Goal: Task Accomplishment & Management: Manage account settings

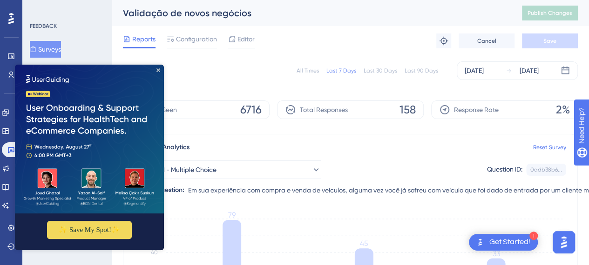
click at [161, 70] on img at bounding box center [89, 139] width 149 height 149
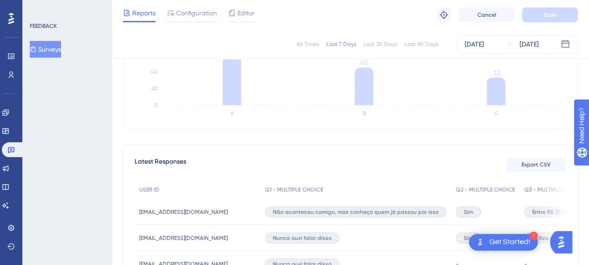
scroll to position [186, 0]
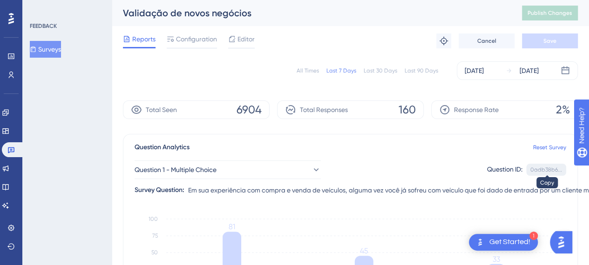
click at [545, 169] on div "0adb38b6..." at bounding box center [546, 169] width 32 height 7
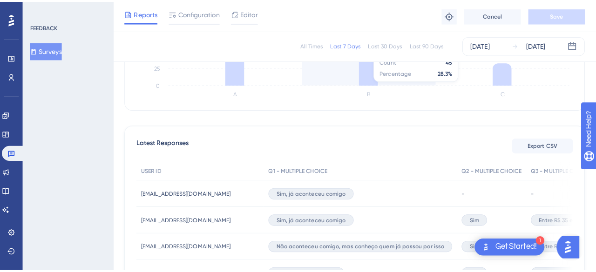
scroll to position [213, 0]
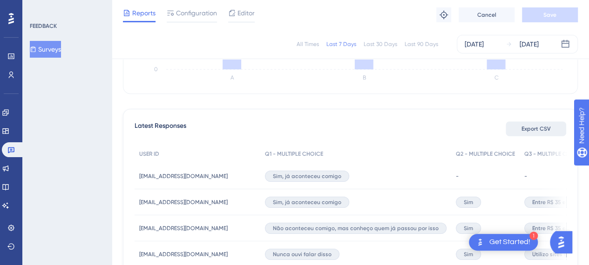
click at [537, 124] on button "Export CSV" at bounding box center [536, 129] width 61 height 15
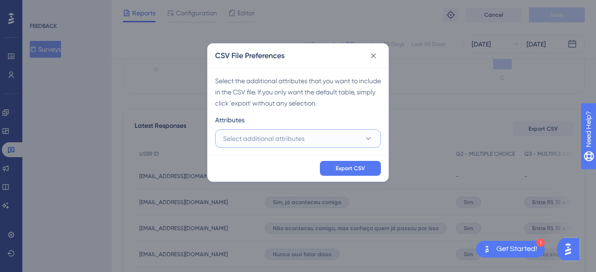
click at [305, 133] on button "Select additional attributes" at bounding box center [298, 138] width 166 height 19
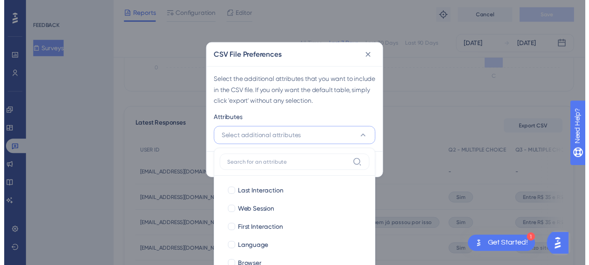
scroll to position [286, 0]
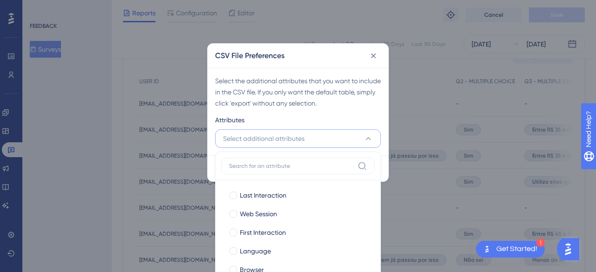
click at [305, 139] on button "Select additional attributes" at bounding box center [298, 138] width 166 height 19
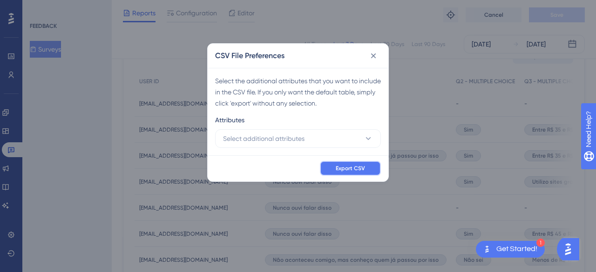
click at [366, 169] on button "Export CSV" at bounding box center [350, 168] width 61 height 15
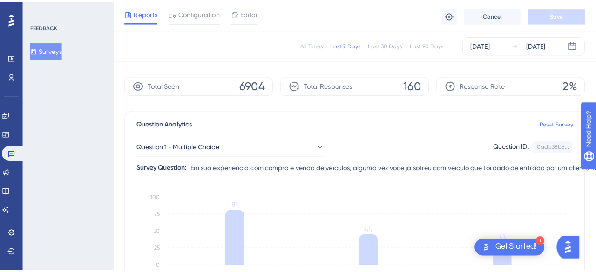
scroll to position [0, 0]
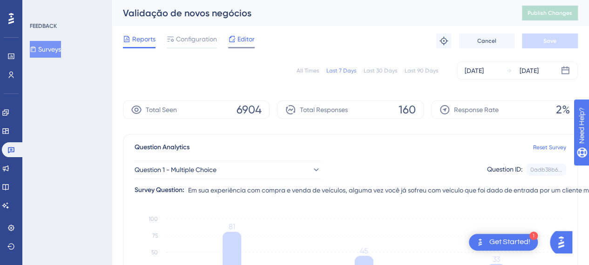
click at [244, 37] on span "Editor" at bounding box center [245, 39] width 17 height 11
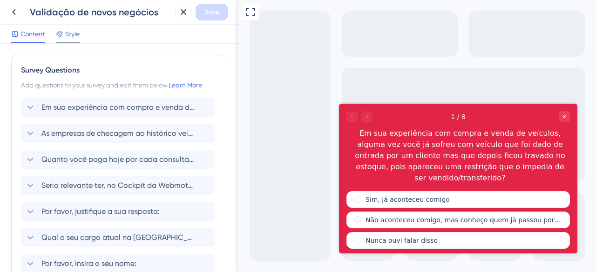
click at [73, 33] on span "Style" at bounding box center [72, 33] width 14 height 11
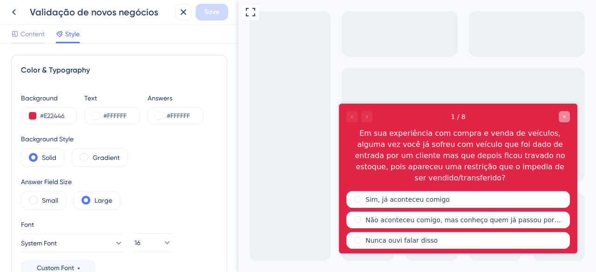
click at [565, 116] on icon "Close survey" at bounding box center [565, 117] width 6 height 6
click at [184, 13] on icon at bounding box center [184, 12] width 6 height 6
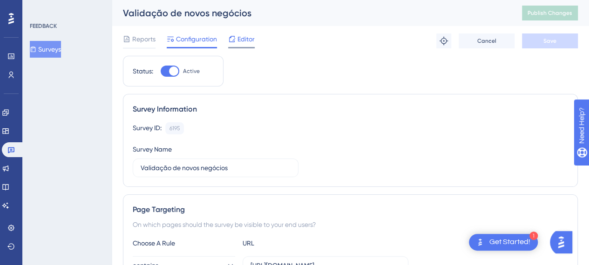
click at [241, 35] on span "Editor" at bounding box center [245, 39] width 17 height 11
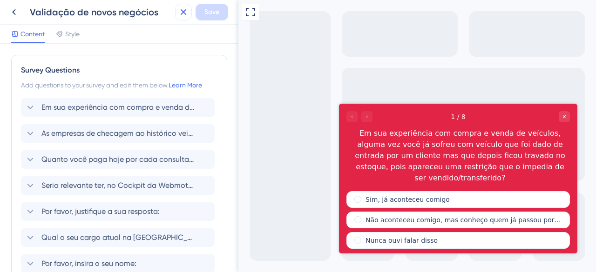
click at [178, 13] on button at bounding box center [183, 12] width 17 height 17
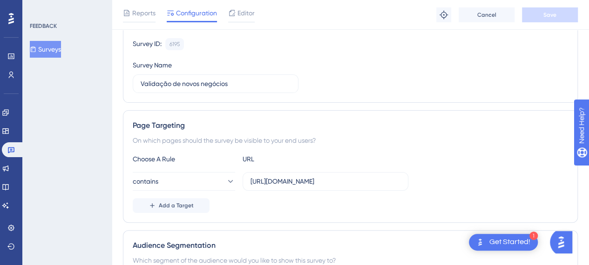
scroll to position [186, 0]
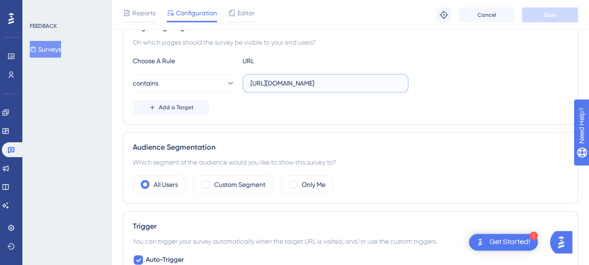
click at [344, 85] on input "[URL][DOMAIN_NAME]" at bounding box center [326, 83] width 150 height 10
click at [225, 81] on icon at bounding box center [229, 83] width 9 height 9
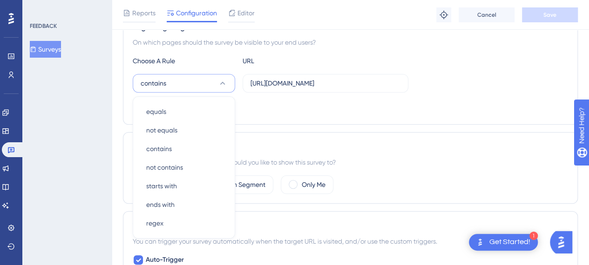
scroll to position [220, 0]
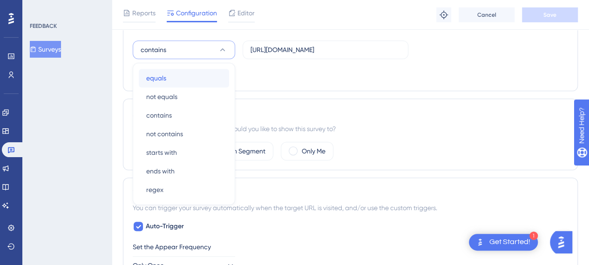
click at [162, 74] on span "equals" at bounding box center [156, 78] width 20 height 11
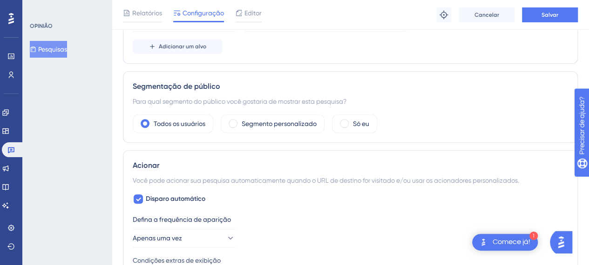
scroll to position [266, 0]
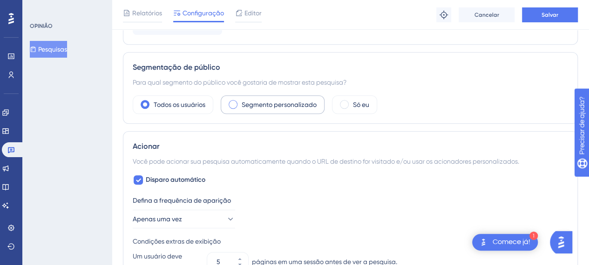
click at [233, 103] on span at bounding box center [233, 104] width 9 height 9
click at [240, 102] on input "radio" at bounding box center [240, 102] width 0 height 0
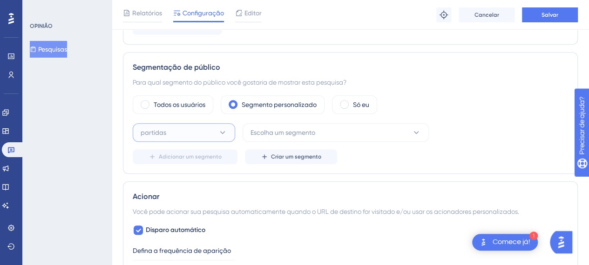
click at [215, 127] on button "partidas" at bounding box center [184, 132] width 102 height 19
click at [194, 160] on div "partidas partidas" at bounding box center [183, 161] width 75 height 19
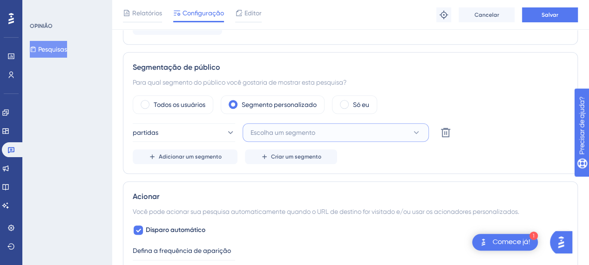
click at [282, 132] on font "Escolha um segmento" at bounding box center [283, 132] width 65 height 7
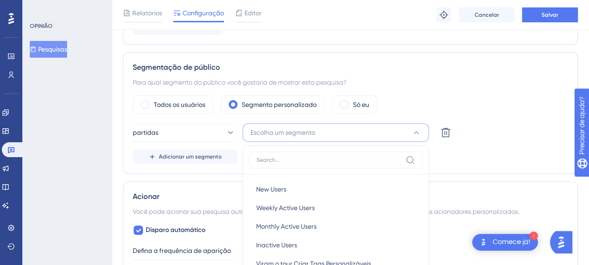
scroll to position [371, 0]
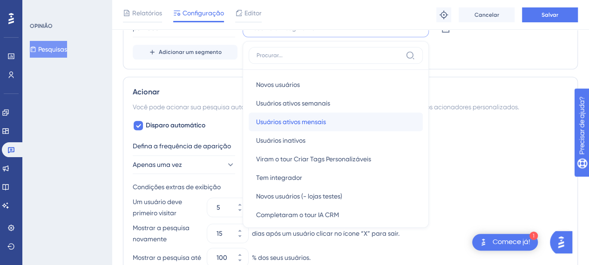
click at [299, 122] on font "Usuários ativos mensais" at bounding box center [291, 121] width 70 height 7
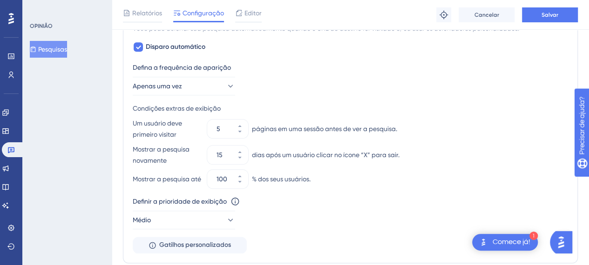
scroll to position [464, 0]
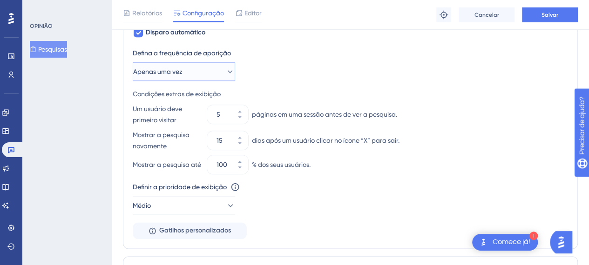
click at [226, 73] on icon at bounding box center [229, 71] width 9 height 9
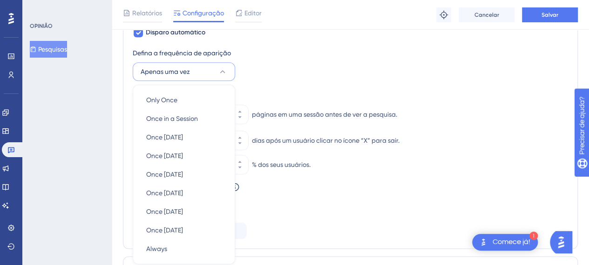
scroll to position [504, 0]
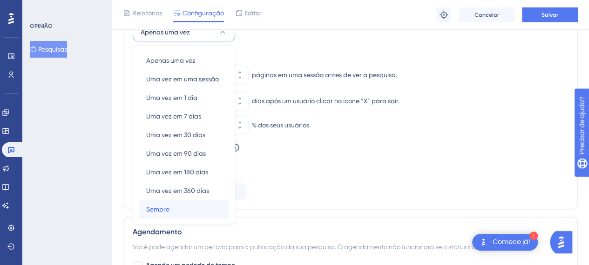
click at [175, 205] on div "Sempre Sempre" at bounding box center [183, 209] width 75 height 19
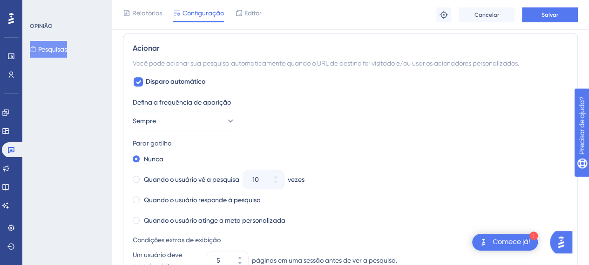
scroll to position [411, 0]
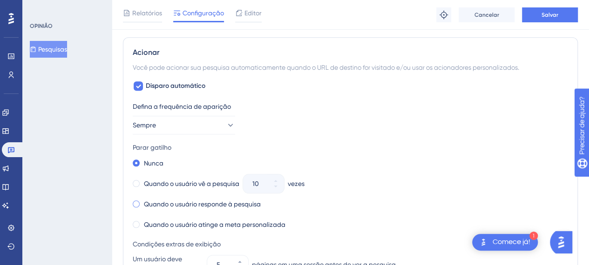
click at [136, 203] on span at bounding box center [136, 204] width 7 height 7
click at [142, 202] on input "radio" at bounding box center [142, 202] width 0 height 0
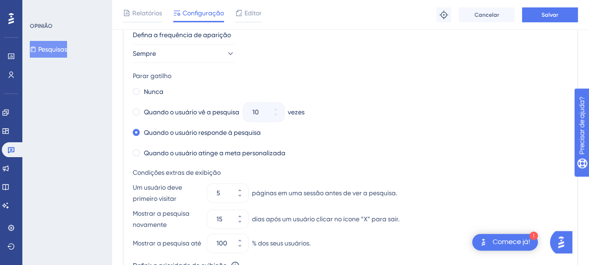
scroll to position [504, 0]
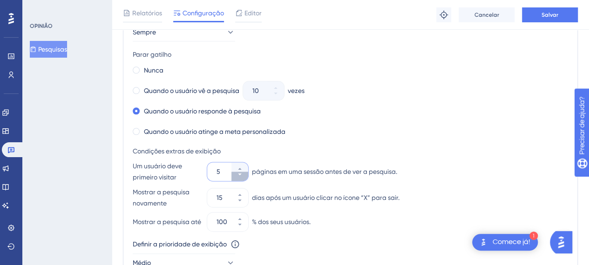
click at [240, 174] on icon at bounding box center [240, 175] width 6 height 6
click at [241, 174] on icon at bounding box center [240, 175] width 6 height 6
click at [241, 175] on icon at bounding box center [240, 175] width 6 height 6
type input "1"
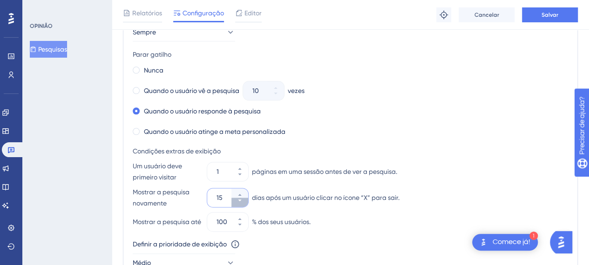
click at [236, 201] on button "15" at bounding box center [239, 202] width 17 height 9
click at [236, 201] on button "14" at bounding box center [239, 202] width 17 height 9
click at [236, 201] on button "13" at bounding box center [239, 202] width 17 height 9
click at [236, 201] on button "12" at bounding box center [239, 202] width 17 height 9
click at [236, 201] on button "11" at bounding box center [239, 202] width 17 height 9
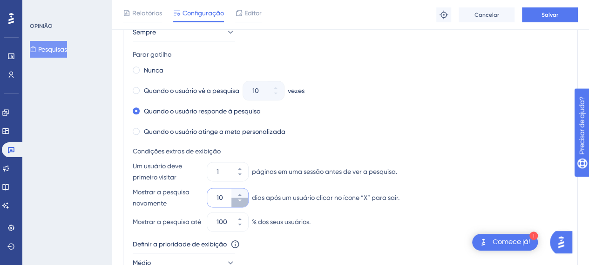
click at [236, 201] on button "10" at bounding box center [239, 202] width 17 height 9
click at [236, 201] on button "9" at bounding box center [239, 202] width 17 height 9
click at [236, 201] on button "8" at bounding box center [239, 202] width 17 height 9
click at [237, 201] on button "7" at bounding box center [239, 202] width 17 height 9
click at [237, 201] on icon at bounding box center [240, 201] width 6 height 6
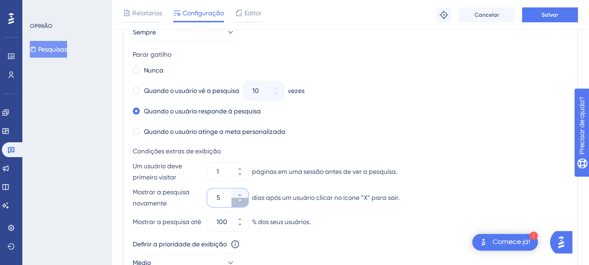
click at [237, 201] on icon at bounding box center [240, 201] width 6 height 6
type input "1"
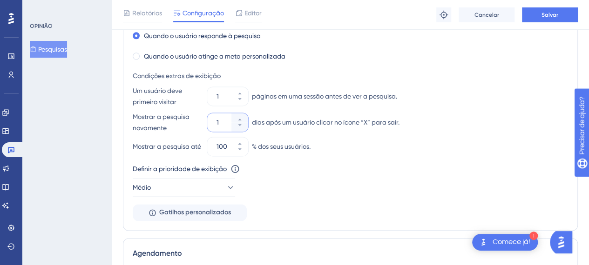
scroll to position [597, 0]
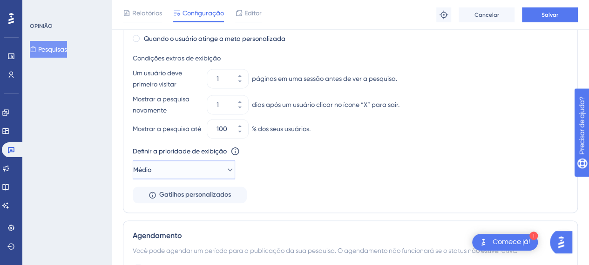
click at [225, 170] on icon at bounding box center [229, 169] width 9 height 9
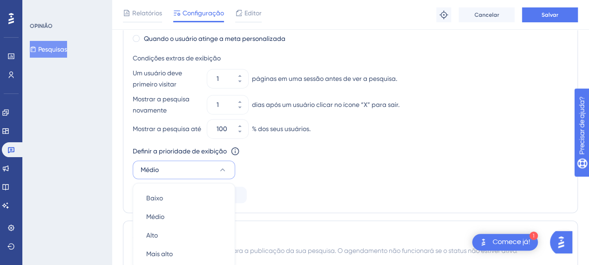
scroll to position [692, 0]
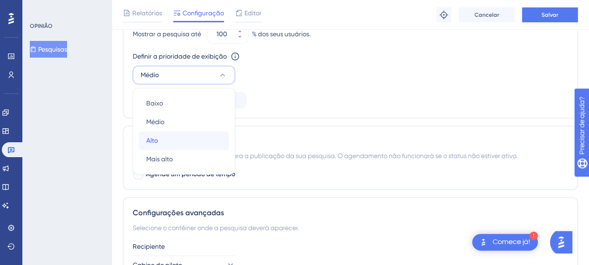
click at [169, 144] on div "[GEOGRAPHIC_DATA]" at bounding box center [183, 140] width 75 height 19
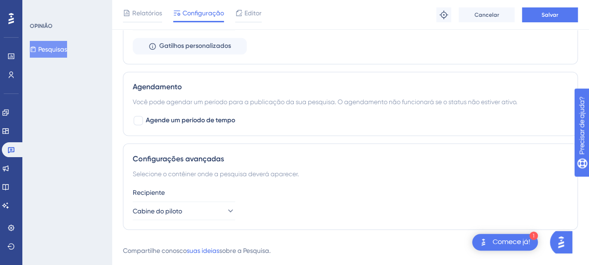
scroll to position [767, 0]
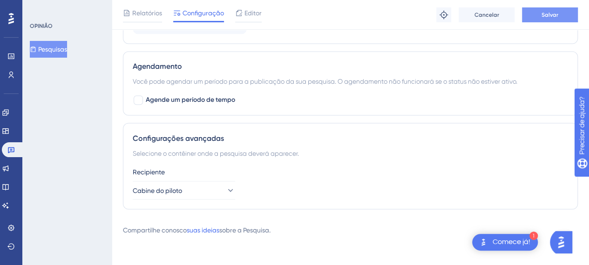
click at [557, 14] on font "Salvar" at bounding box center [550, 15] width 17 height 7
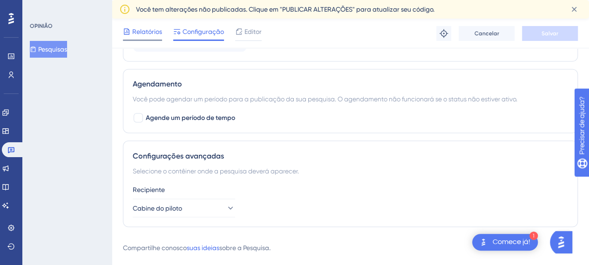
click at [144, 26] on span "Relatórios" at bounding box center [147, 31] width 30 height 11
